Goal: Task Accomplishment & Management: Manage account settings

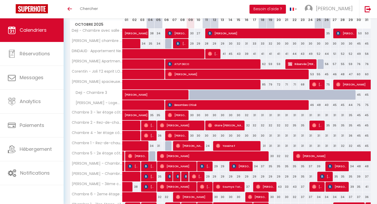
scroll to position [90, 0]
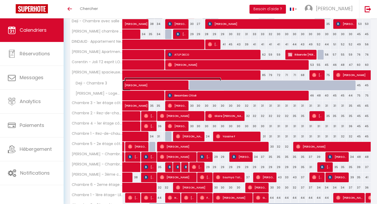
click at [198, 85] on span "[PERSON_NAME]" at bounding box center [173, 82] width 96 height 10
select select "OK"
select select "KO"
select select "0"
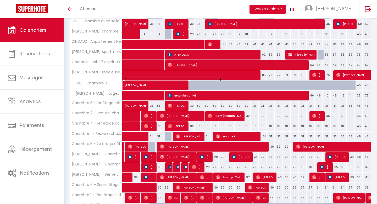
select select "1"
select select
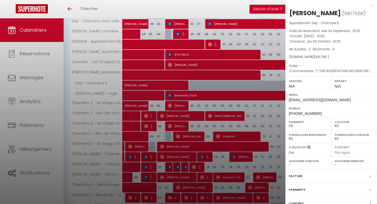
click at [371, 5] on div "x" at bounding box center [329, 6] width 88 height 6
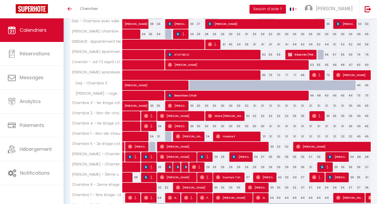
scroll to position [112, 0]
click at [292, 87] on div at bounding box center [295, 85] width 8 height 10
type input "41"
type input "Mer 22 Octobre 2025"
type input "Jeu 23 Octobre 2025"
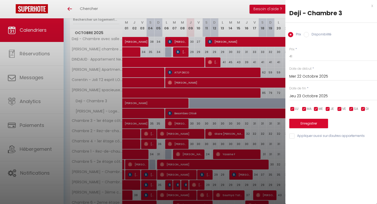
scroll to position [92, 0]
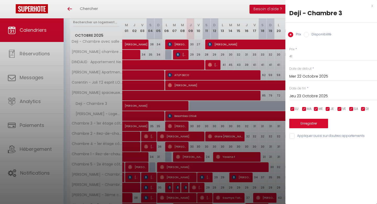
click at [308, 75] on input "Mer 22 Octobre 2025" at bounding box center [333, 76] width 88 height 7
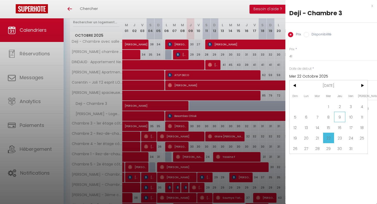
click at [337, 117] on span "9" at bounding box center [339, 117] width 11 height 10
type input "Jeu 09 Octobre 2025"
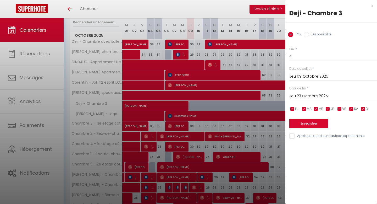
click at [313, 97] on input "Jeu 23 Octobre 2025" at bounding box center [333, 96] width 88 height 7
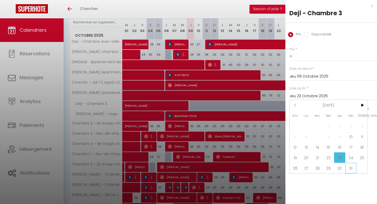
click at [352, 165] on span "31" at bounding box center [350, 168] width 11 height 10
type input "Ven 31 Octobre 2025"
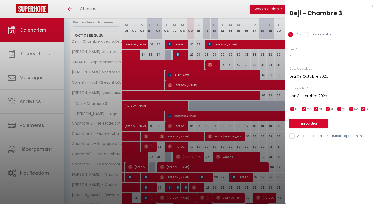
click at [304, 34] on input "Disponibilité" at bounding box center [306, 34] width 5 height 5
radio input "true"
radio input "false"
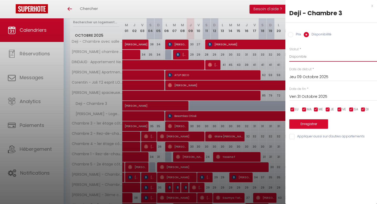
click at [305, 58] on select "Disponible Indisponible" at bounding box center [333, 57] width 88 height 10
drag, startPoint x: 304, startPoint y: 120, endPoint x: 304, endPoint y: 111, distance: 9.2
click at [304, 120] on button "Enregistrer" at bounding box center [308, 123] width 39 height 9
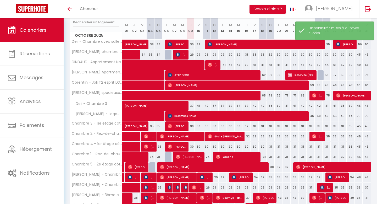
scroll to position [75, 0]
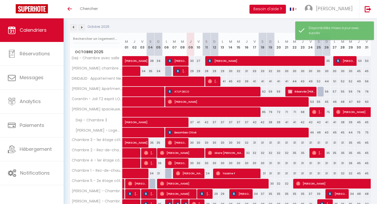
click at [81, 27] on img at bounding box center [82, 27] width 6 height 6
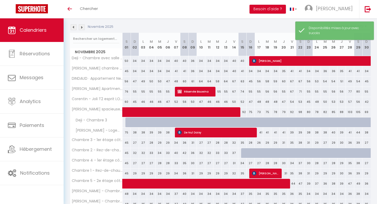
click at [127, 120] on div at bounding box center [129, 122] width 8 height 10
select select "1"
type input "[DATE]"
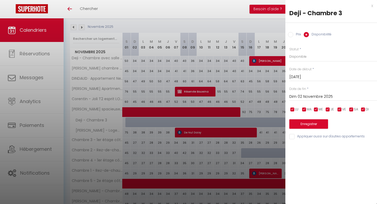
click at [305, 96] on input "Dim 02 Novembre 2025" at bounding box center [333, 96] width 88 height 7
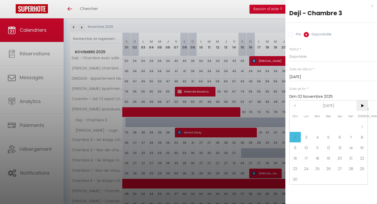
click at [359, 105] on span ">" at bounding box center [361, 105] width 11 height 10
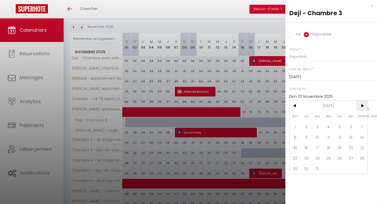
click at [359, 105] on span ">" at bounding box center [361, 105] width 11 height 10
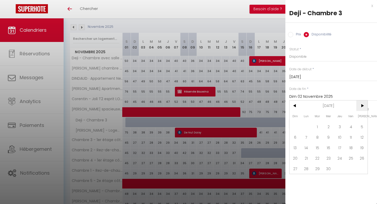
click at [359, 105] on span ">" at bounding box center [361, 105] width 11 height 10
click at [340, 168] on span "31" at bounding box center [339, 168] width 11 height 10
type input "Jeu 31 Décembre 2026"
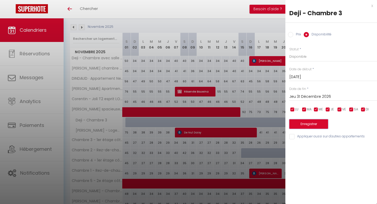
click at [312, 124] on button "Enregistrer" at bounding box center [308, 123] width 39 height 9
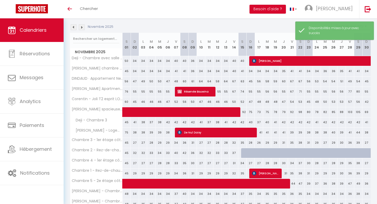
click at [72, 25] on img at bounding box center [74, 27] width 6 height 6
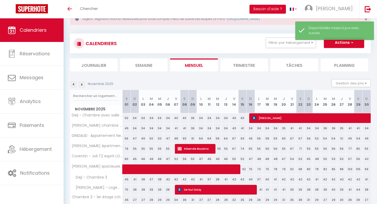
click at [72, 25] on div "Urgent : Migration Airbnb nécessaire pour votre compte, merci de suivre ces éta…" at bounding box center [220, 169] width 313 height 339
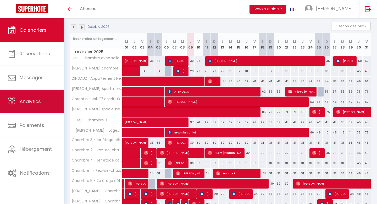
click at [40, 100] on span "Analytics" at bounding box center [30, 101] width 21 height 7
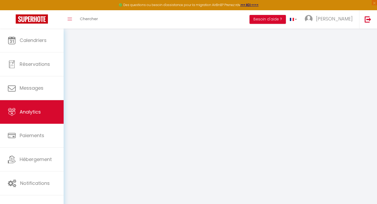
select select "2025"
select select "10"
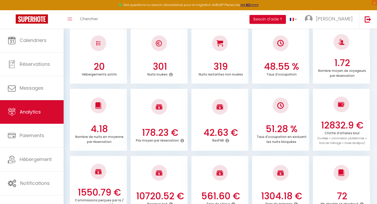
scroll to position [71, 0]
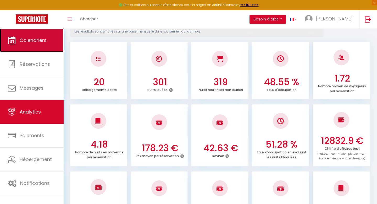
click at [47, 46] on link "Calendriers" at bounding box center [32, 41] width 64 height 24
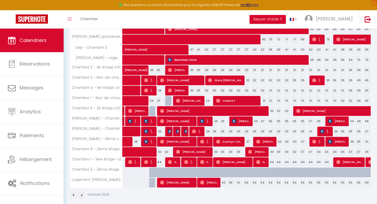
scroll to position [133, 0]
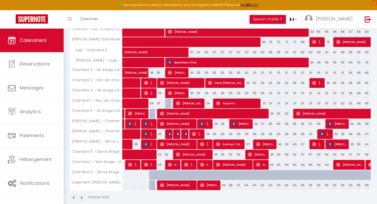
click at [176, 175] on div at bounding box center [177, 178] width 8 height 10
type input "45"
type input "[DATE]"
type input "Mer 08 Octobre 2025"
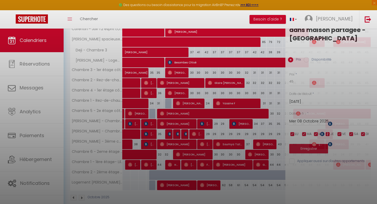
scroll to position [156, 0]
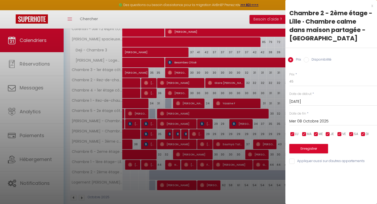
click at [371, 6] on div "x" at bounding box center [329, 6] width 88 height 6
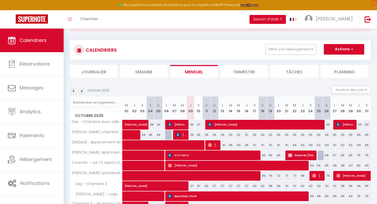
scroll to position [0, 0]
